Goal: Transaction & Acquisition: Purchase product/service

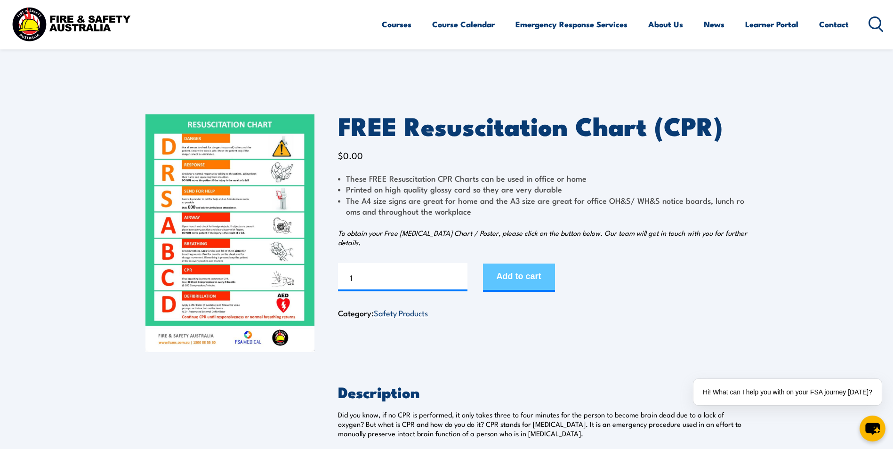
click at [533, 272] on button "Add to cart" at bounding box center [519, 278] width 72 height 28
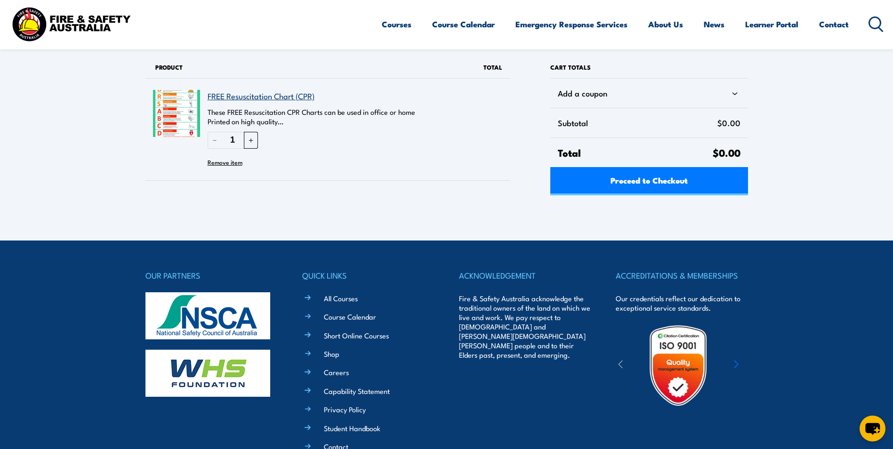
click at [251, 138] on button "＋" at bounding box center [251, 140] width 14 height 16
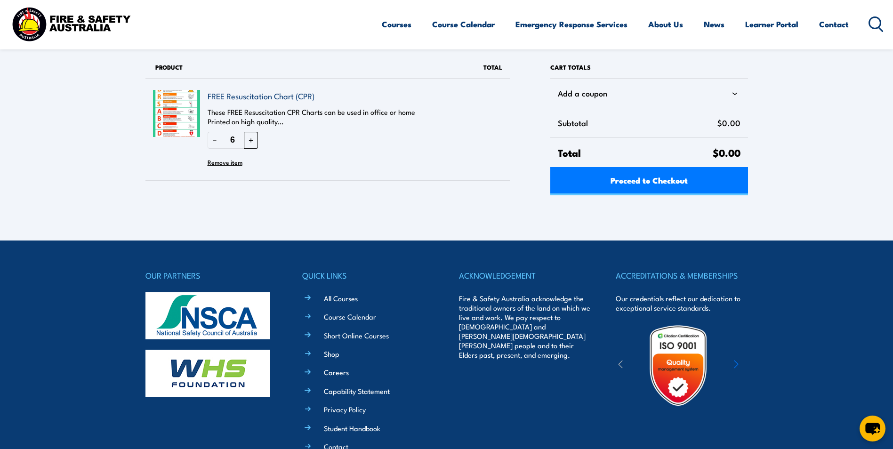
click at [251, 138] on button "＋" at bounding box center [251, 140] width 14 height 16
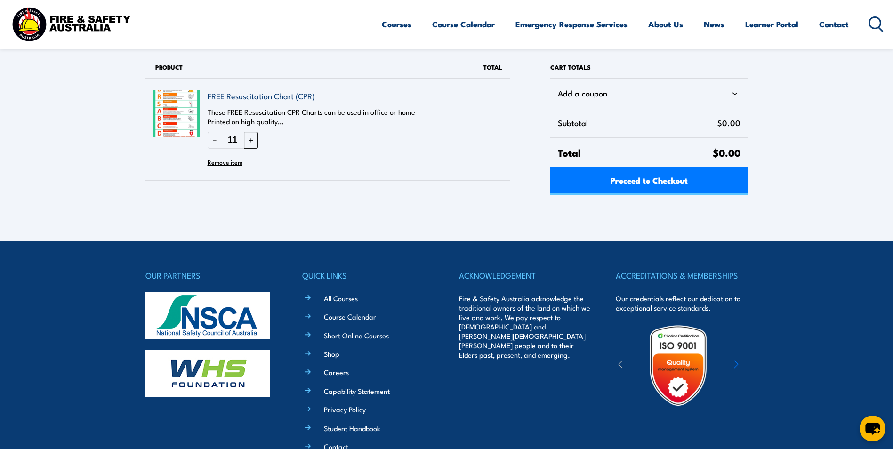
click at [251, 138] on button "＋" at bounding box center [251, 140] width 14 height 16
type input "15"
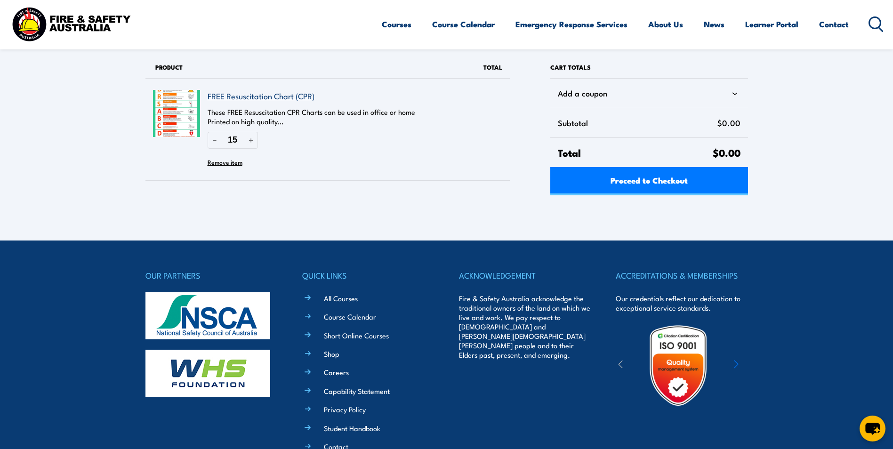
click at [638, 177] on div "Proceed to Checkout" at bounding box center [648, 181] width 197 height 28
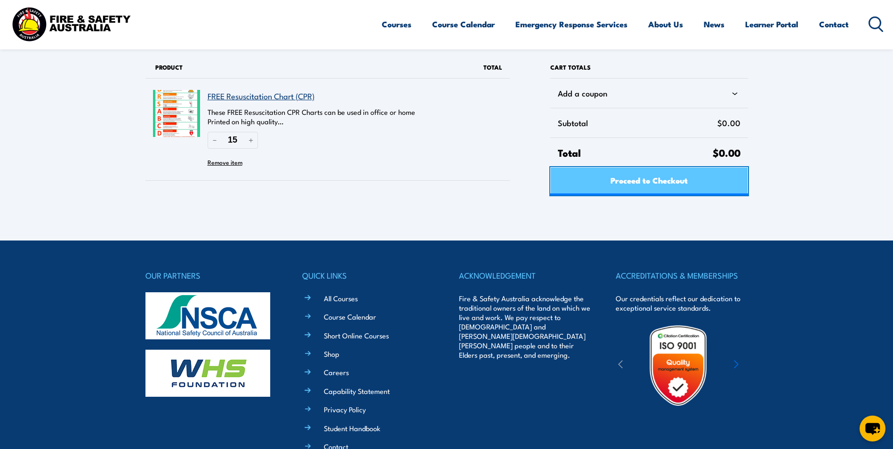
click at [617, 185] on span "Proceed to Checkout" at bounding box center [649, 180] width 77 height 25
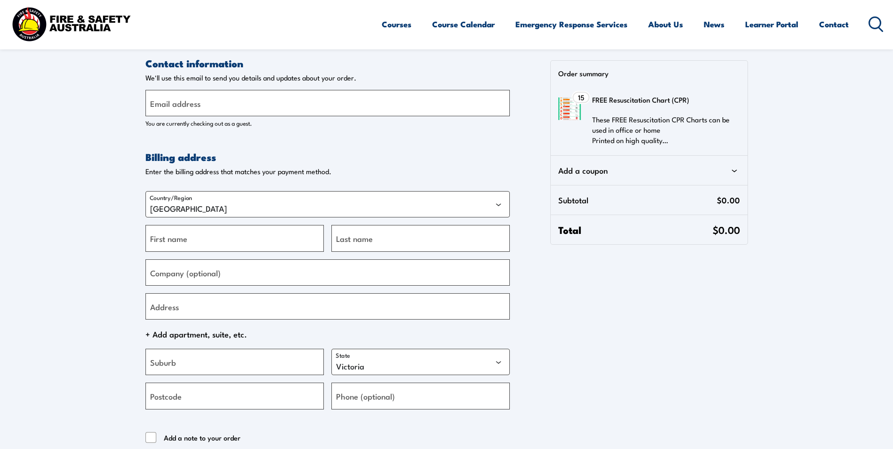
select select "VIC"
click at [174, 103] on label "Email address" at bounding box center [175, 103] width 50 height 13
click at [174, 103] on input "Email address" at bounding box center [327, 103] width 364 height 26
click at [802, 336] on section "Contact information Contact information We'll use this email to send you detail…" at bounding box center [446, 276] width 893 height 553
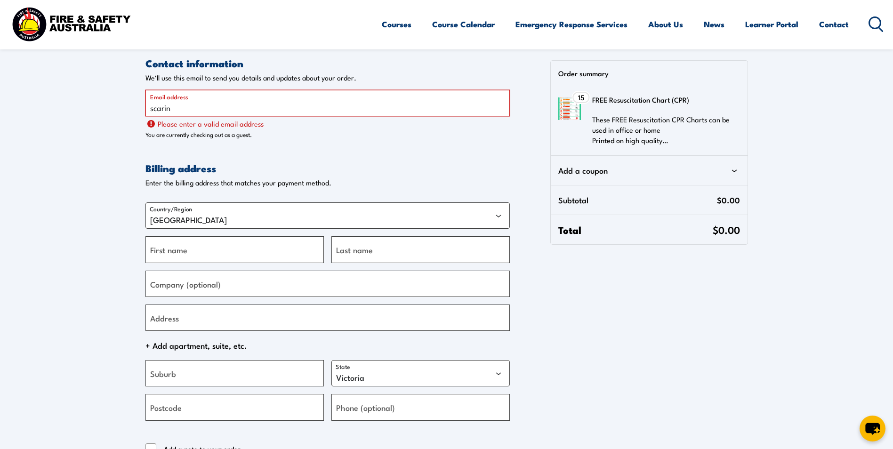
click at [175, 109] on input "scarin" at bounding box center [327, 103] width 364 height 26
drag, startPoint x: 175, startPoint y: 109, endPoint x: 185, endPoint y: 109, distance: 10.4
type input "[EMAIL_ADDRESS][DOMAIN_NAME]"
type input "Tony"
type input "Scarinci"
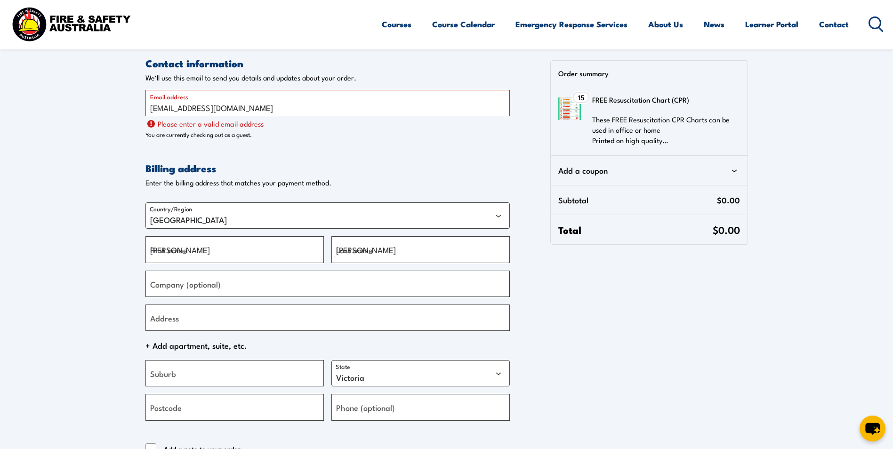
type input "Agostino Group"
type input "20 Hudson St, Prospect, South Australia, 5082, AU"
type input "Prospect"
select select "SA"
type input "5082"
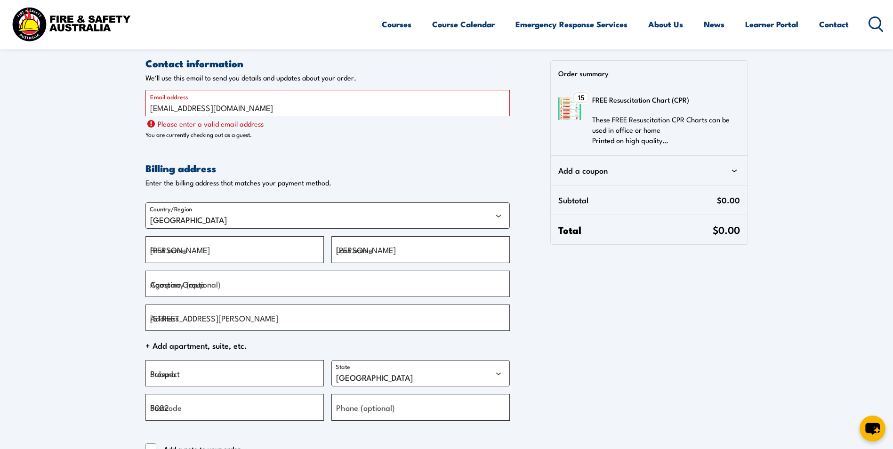
type input "[PHONE_NUMBER]"
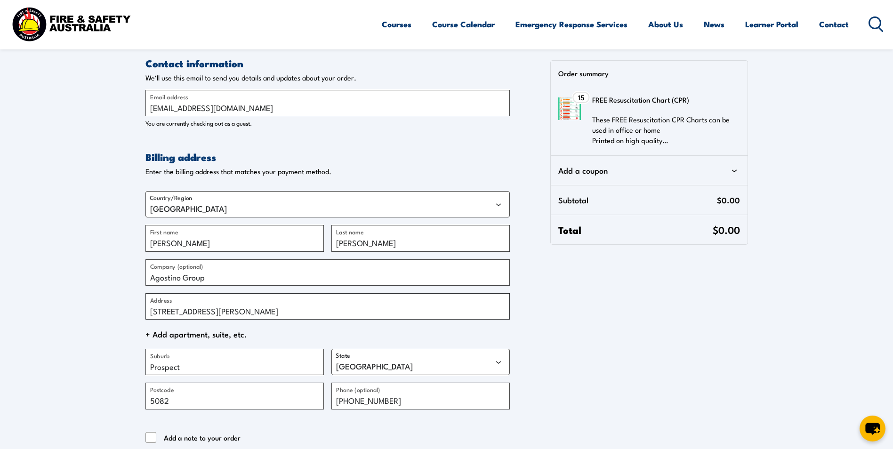
drag, startPoint x: 335, startPoint y: 312, endPoint x: 132, endPoint y: 312, distance: 202.4
click at [132, 312] on section "Contact information Contact information We'll use this email to send you detail…" at bounding box center [446, 276] width 893 height 553
type input "8"
type input "GPO Box 1406"
click at [192, 367] on input "Prospect" at bounding box center [234, 362] width 178 height 26
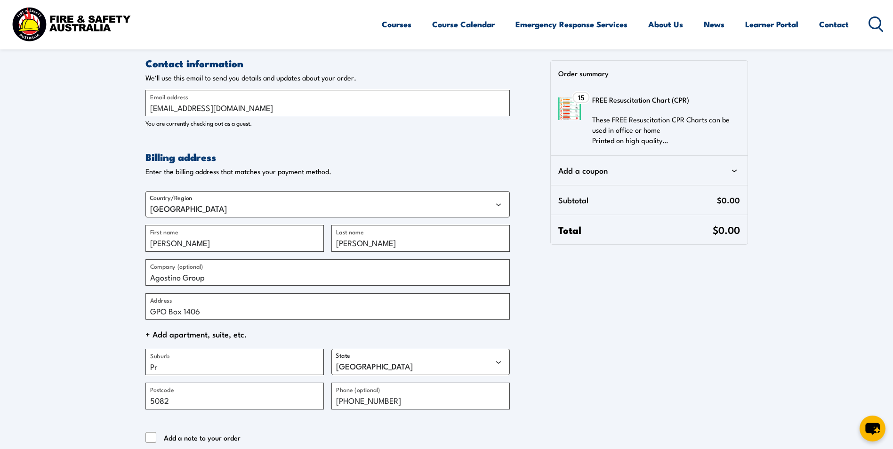
type input "P"
type input "Adelaide"
click at [189, 401] on input "5082" at bounding box center [234, 396] width 178 height 26
type input "5000"
click at [751, 333] on section "Contact information Contact information We'll use this email to send you detail…" at bounding box center [446, 276] width 893 height 553
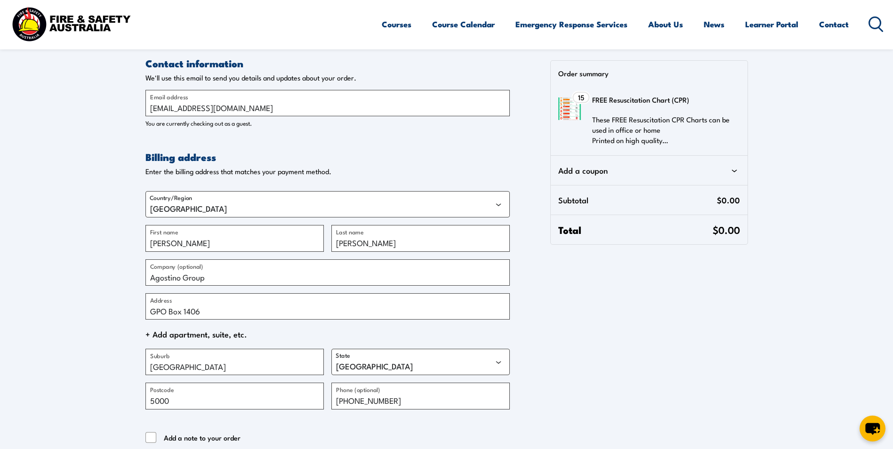
click at [622, 125] on p "These FREE Resuscitation CPR Charts can be used in office or home Printed on hi…" at bounding box center [663, 129] width 142 height 31
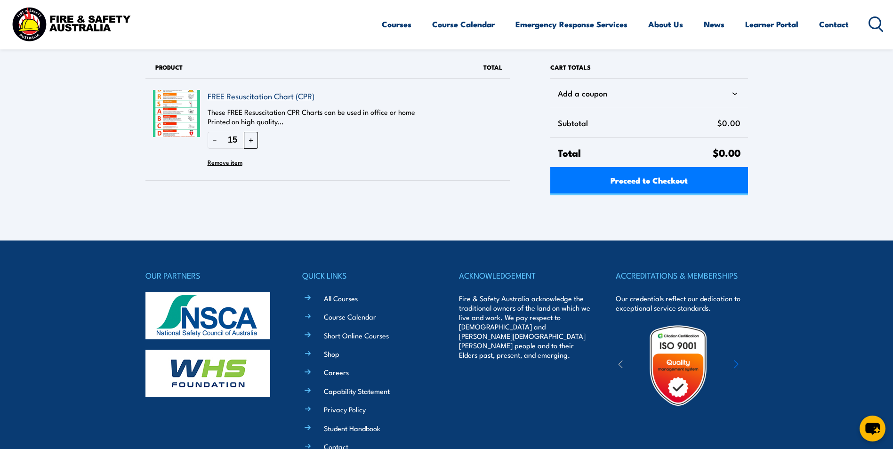
click at [251, 140] on button "＋" at bounding box center [251, 140] width 14 height 16
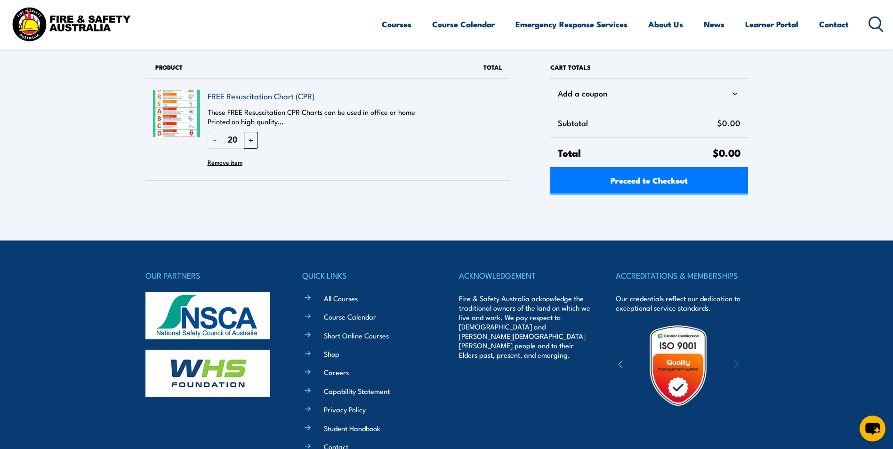
click at [251, 140] on button "＋" at bounding box center [251, 140] width 14 height 16
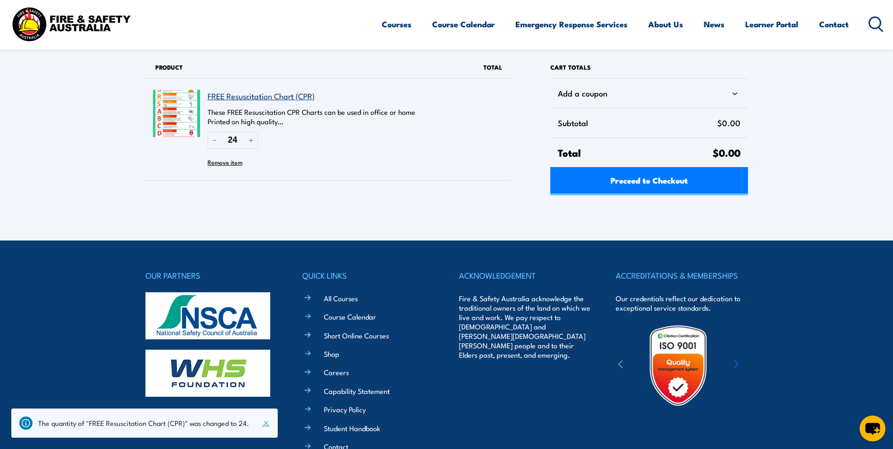
click at [663, 181] on div "Proceed to Checkout" at bounding box center [648, 181] width 197 height 28
type input "25"
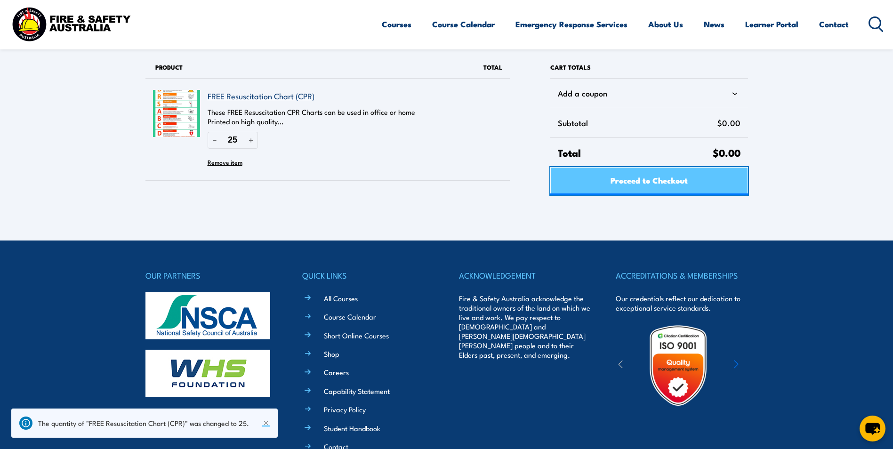
click at [638, 182] on span "Proceed to Checkout" at bounding box center [649, 180] width 77 height 25
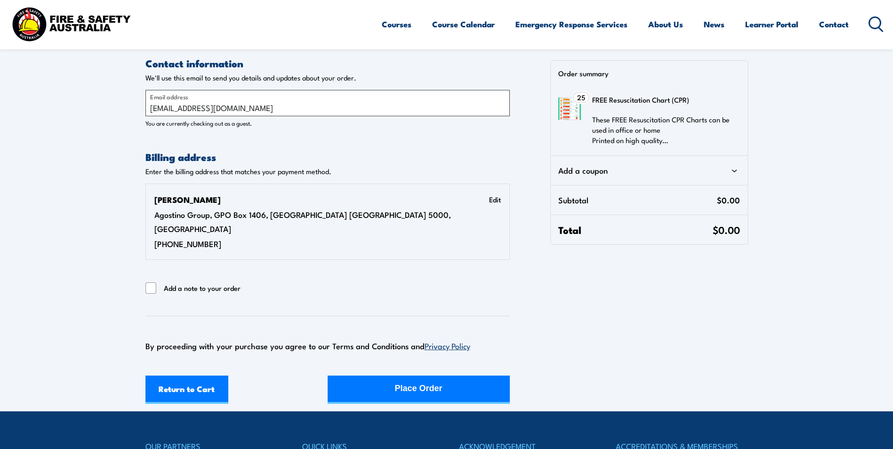
select select "SA"
click at [426, 376] on div "Place Order" at bounding box center [419, 388] width 48 height 25
